Goal: Task Accomplishment & Management: Manage account settings

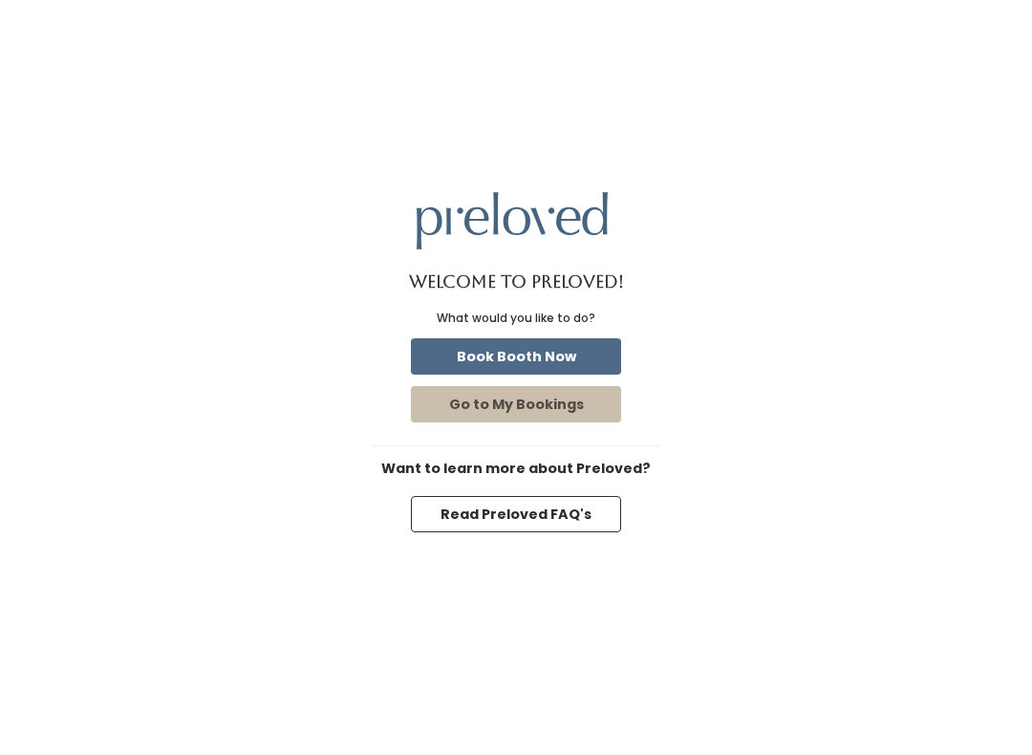
click at [570, 351] on button "Book Booth Now" at bounding box center [516, 356] width 210 height 36
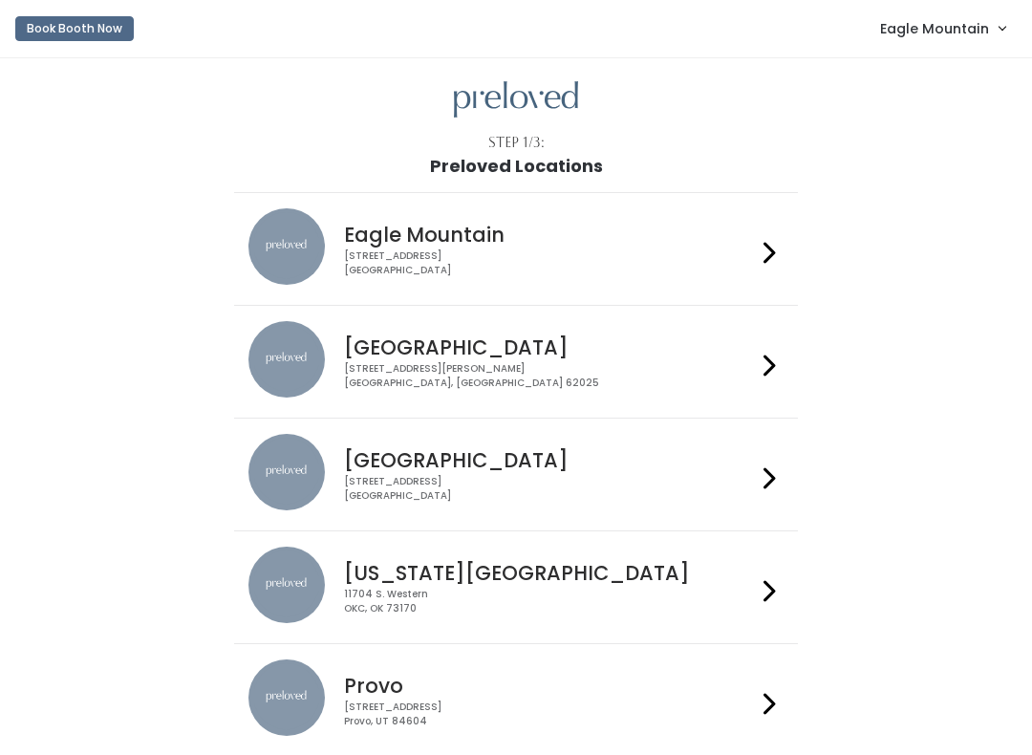
click at [925, 36] on span "Eagle Mountain" at bounding box center [934, 28] width 109 height 21
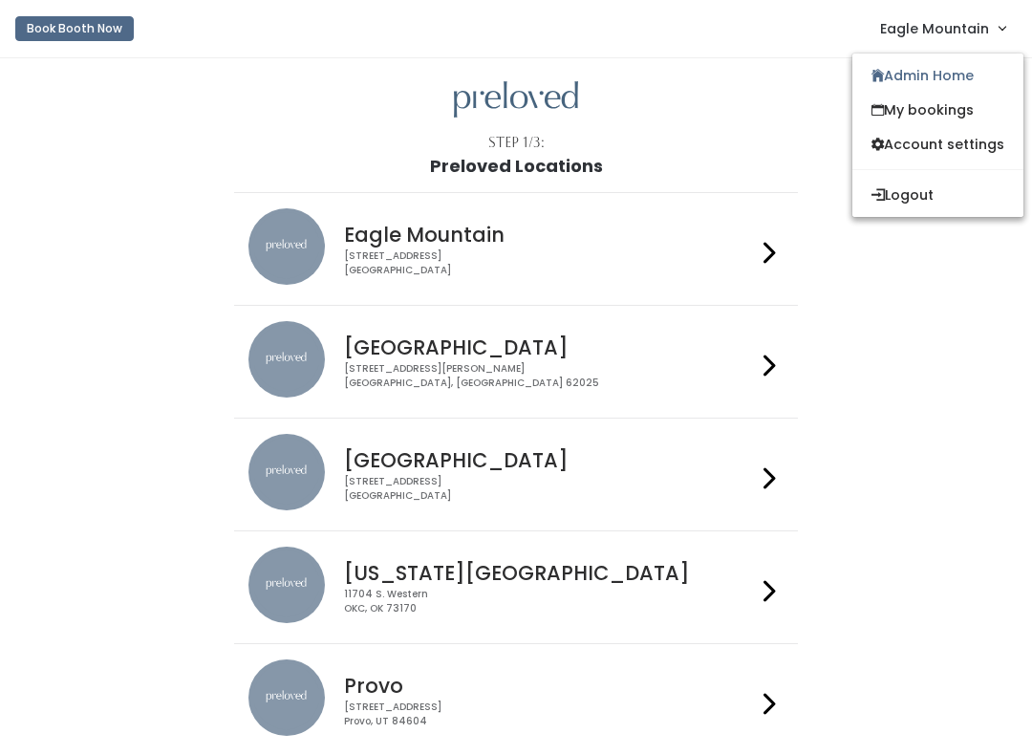
click at [921, 67] on link "Admin Home" at bounding box center [938, 75] width 171 height 34
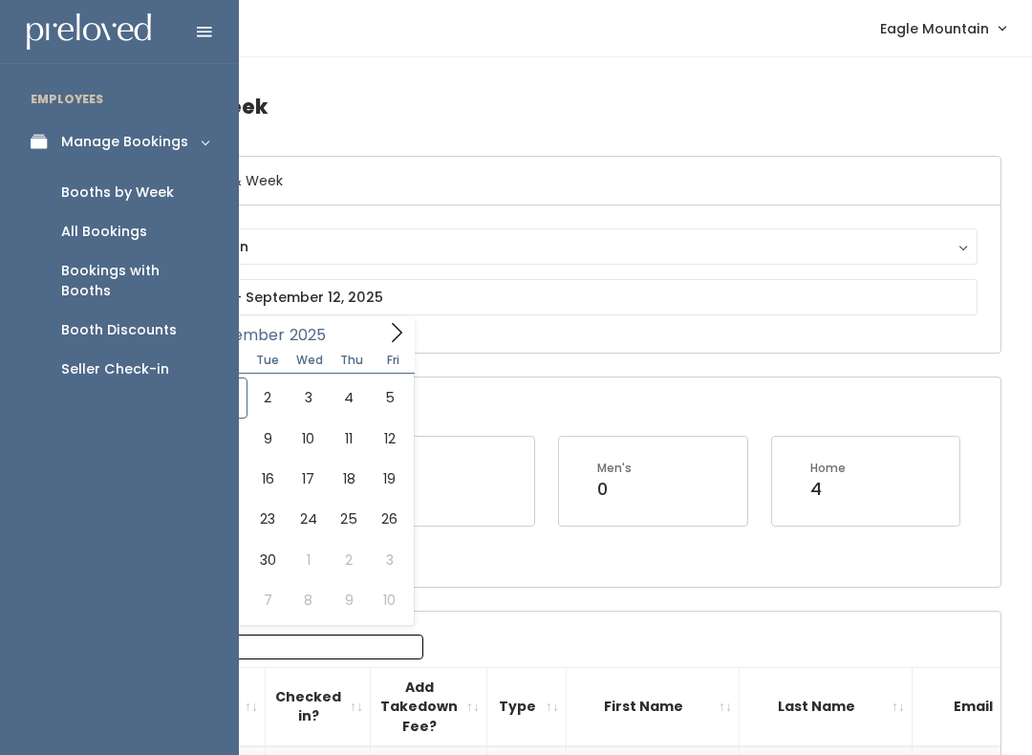
click at [161, 231] on link "All Bookings" at bounding box center [119, 231] width 239 height 39
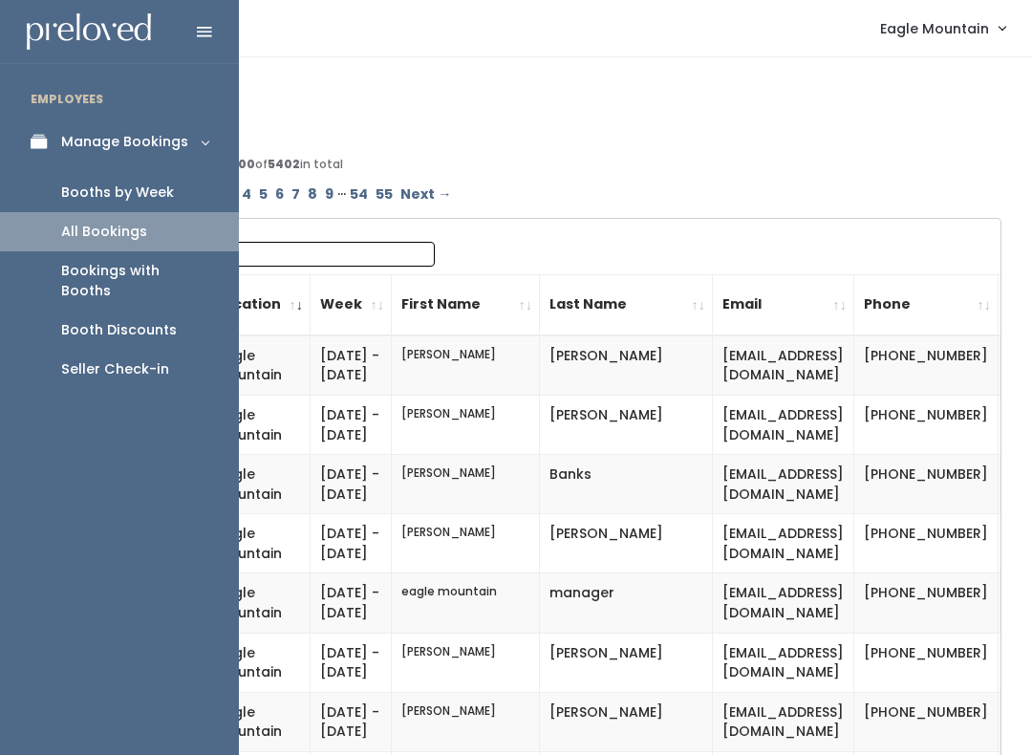
click at [160, 320] on div "Booth Discounts" at bounding box center [119, 330] width 116 height 20
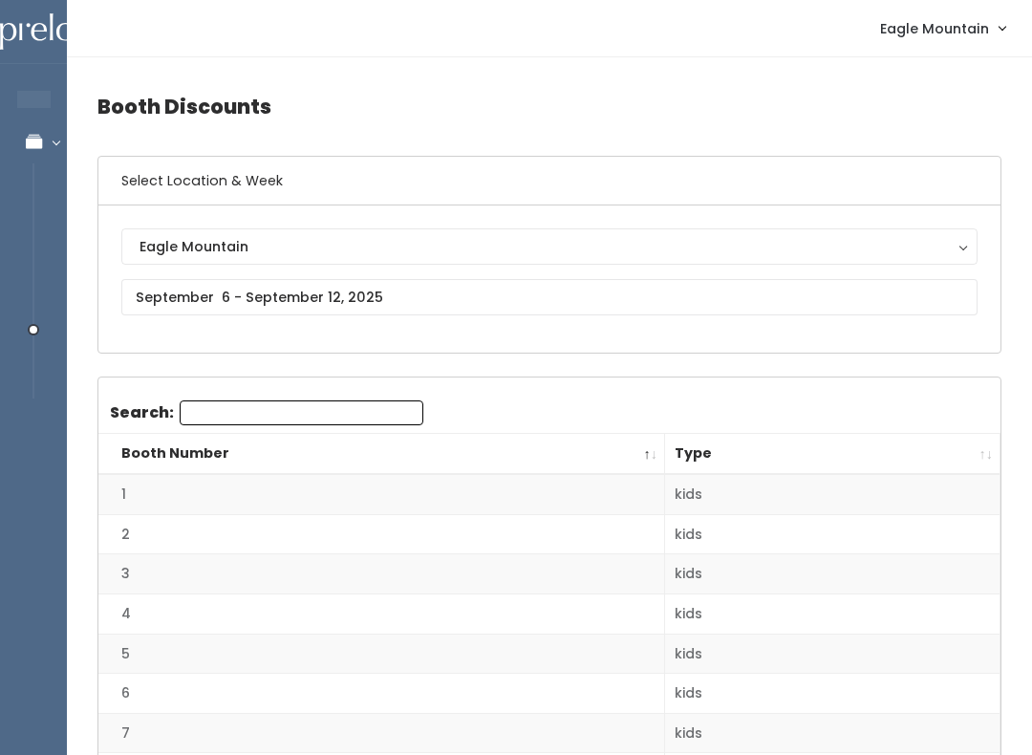
click at [234, 330] on div "Eagle Mountain Eagle Mountain" at bounding box center [549, 278] width 856 height 101
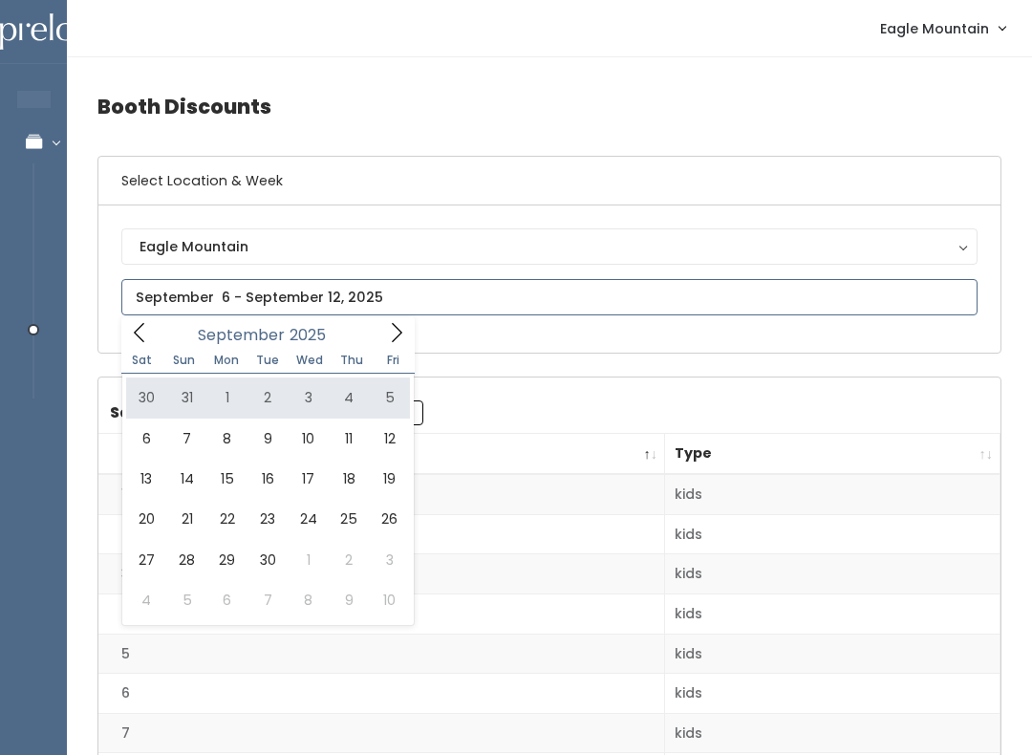
type input "August 30 to September 5"
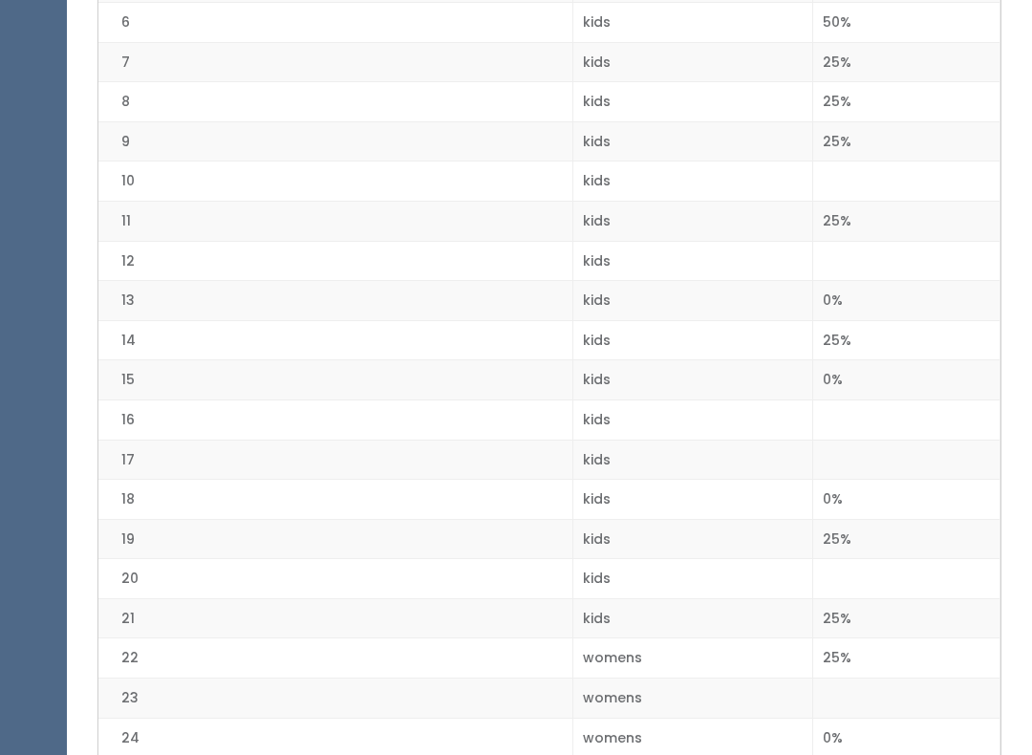
scroll to position [673, 0]
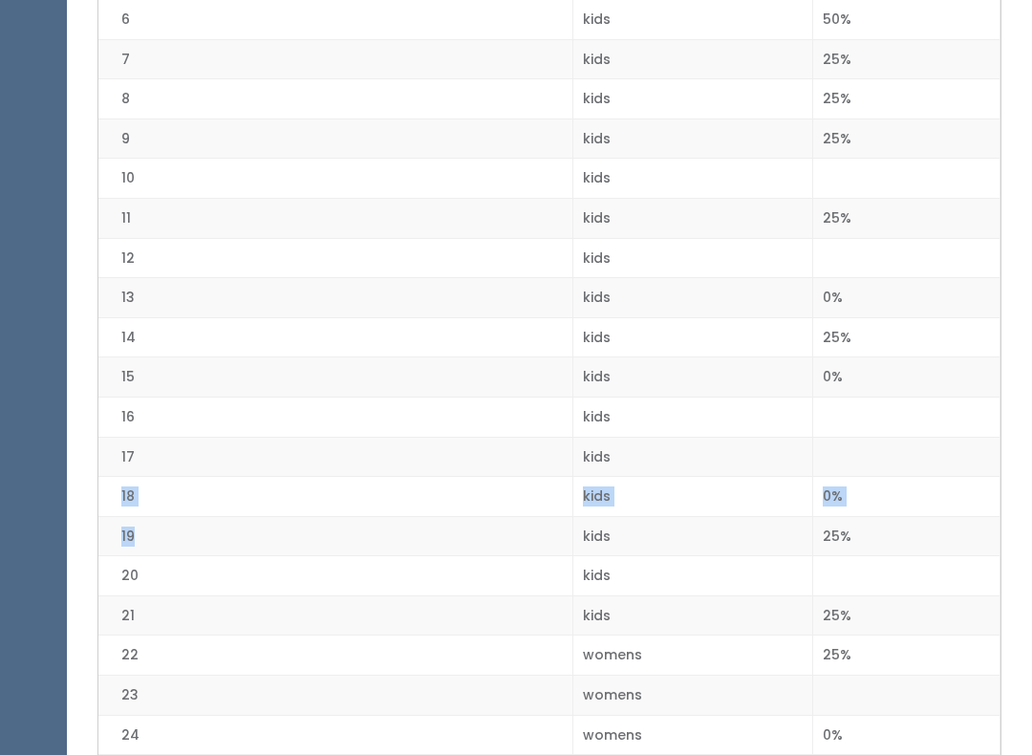
click at [559, 540] on td "19" at bounding box center [335, 537] width 474 height 40
click at [461, 596] on td "21" at bounding box center [335, 616] width 474 height 40
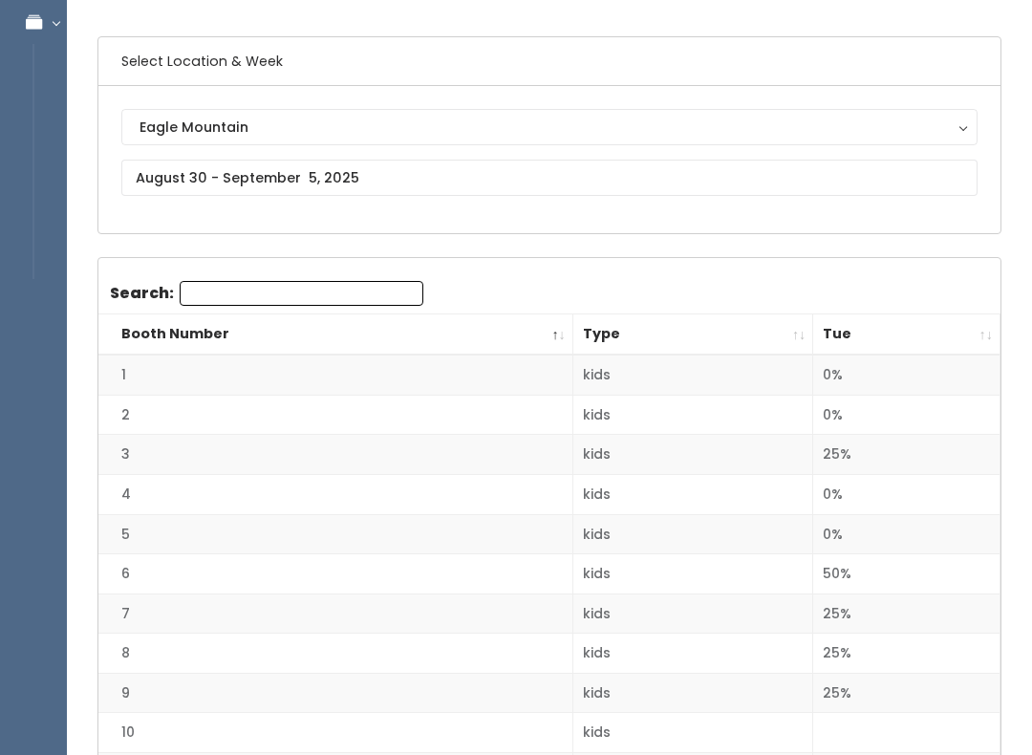
scroll to position [119, 0]
